Goal: Task Accomplishment & Management: Manage account settings

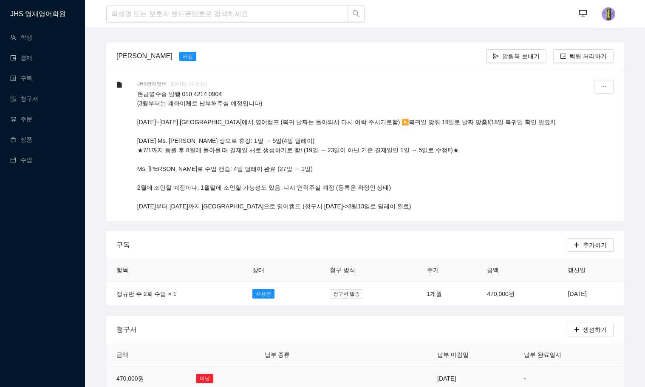
click at [269, 371] on td at bounding box center [293, 378] width 76 height 24
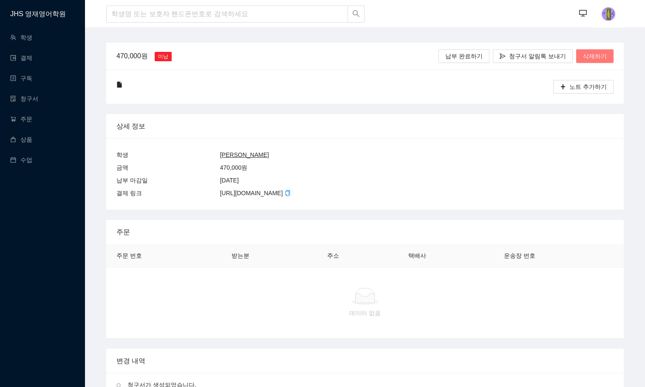
click at [603, 54] on span "삭제하기" at bounding box center [595, 55] width 24 height 9
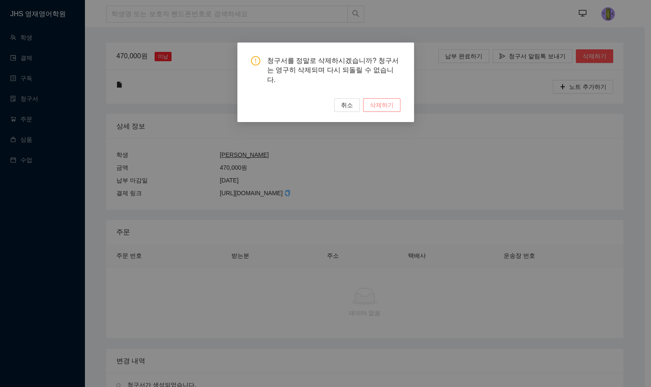
click at [382, 100] on span "삭제하기" at bounding box center [382, 104] width 24 height 9
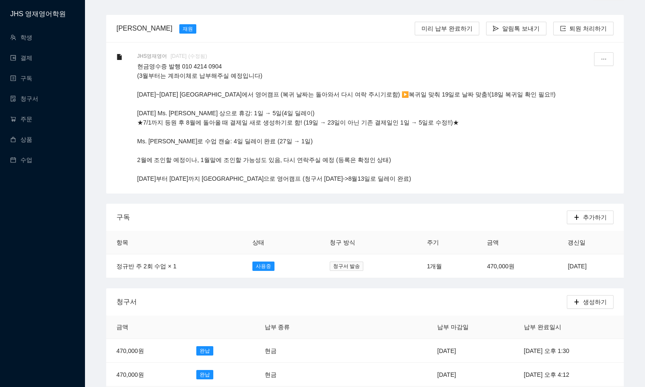
scroll to position [42, 0]
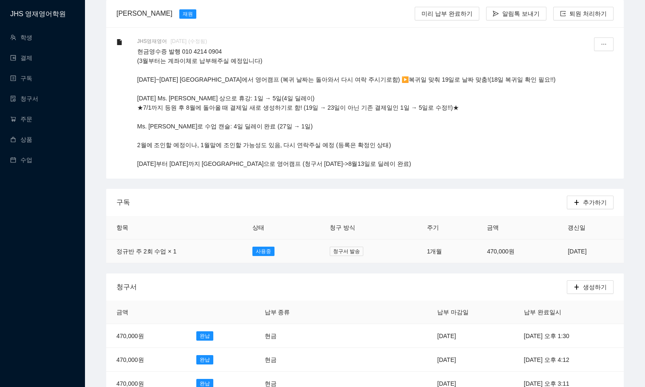
click at [560, 252] on td "[DATE]" at bounding box center [591, 251] width 66 height 24
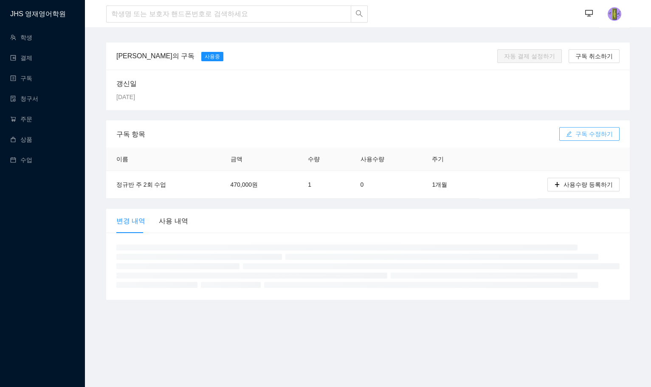
click at [581, 131] on span "구독 수정하기" at bounding box center [594, 133] width 37 height 9
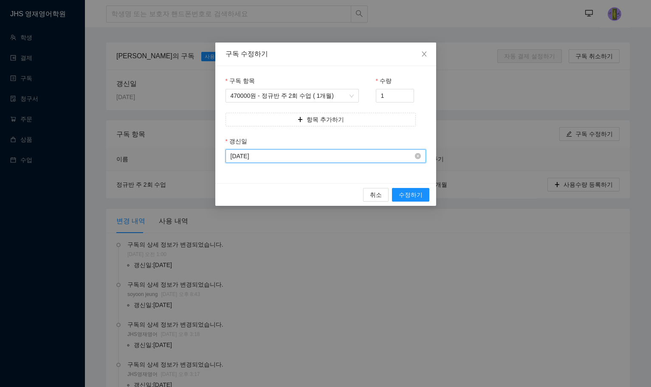
click at [303, 159] on input "[DATE]" at bounding box center [322, 155] width 183 height 9
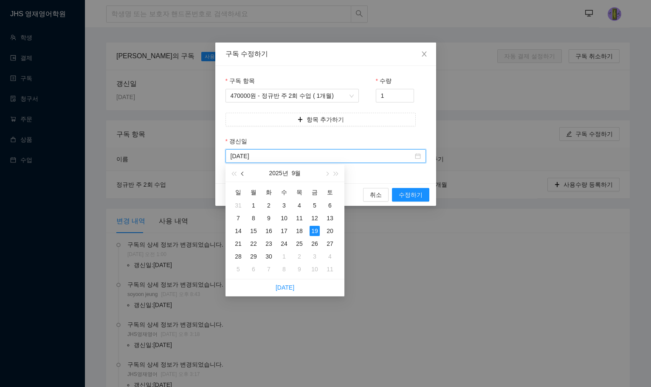
click at [245, 172] on button "button" at bounding box center [242, 172] width 9 height 17
type input "[DATE]"
click at [269, 259] on div "26" at bounding box center [269, 256] width 10 height 10
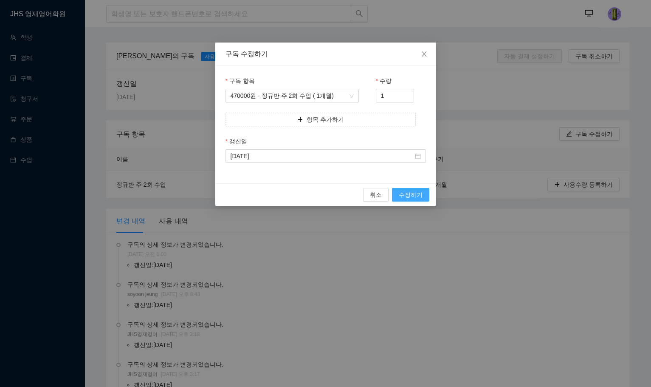
click at [410, 190] on span "수정하기" at bounding box center [411, 194] width 24 height 9
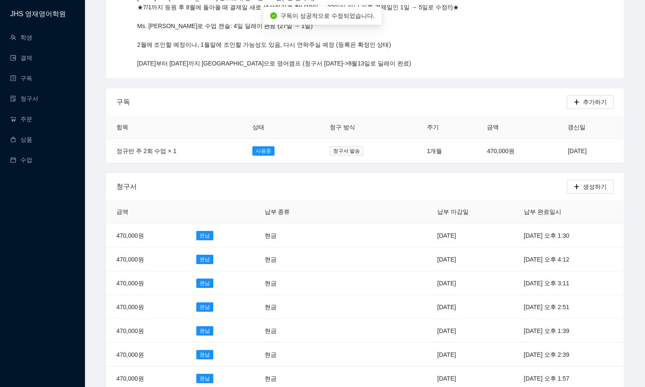
scroll to position [127, 0]
